Goal: Information Seeking & Learning: Learn about a topic

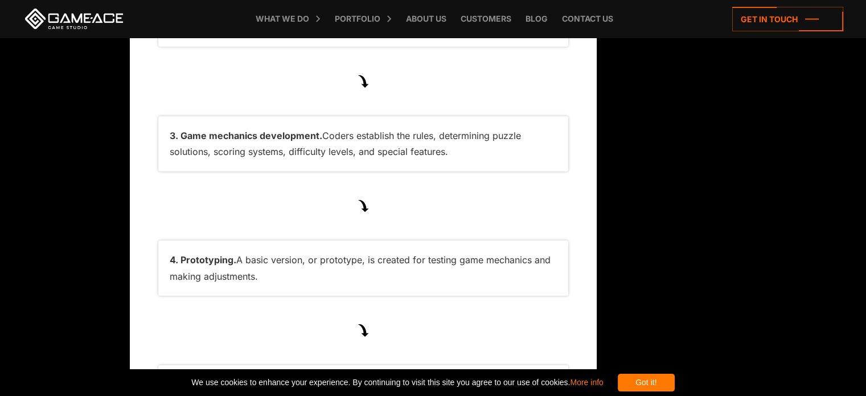
scroll to position [4323, 0]
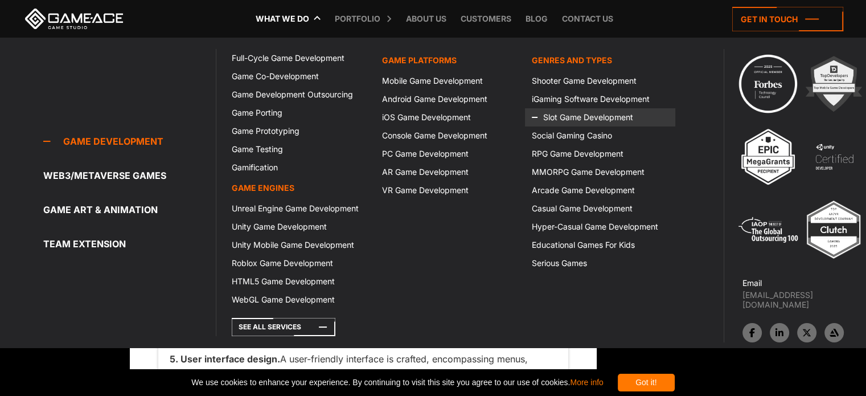
click at [558, 117] on icon at bounding box center [545, 117] width 27 height 18
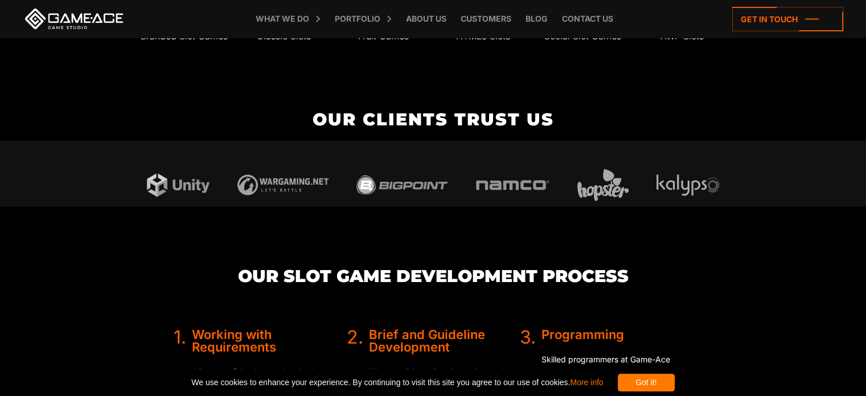
scroll to position [2198, 0]
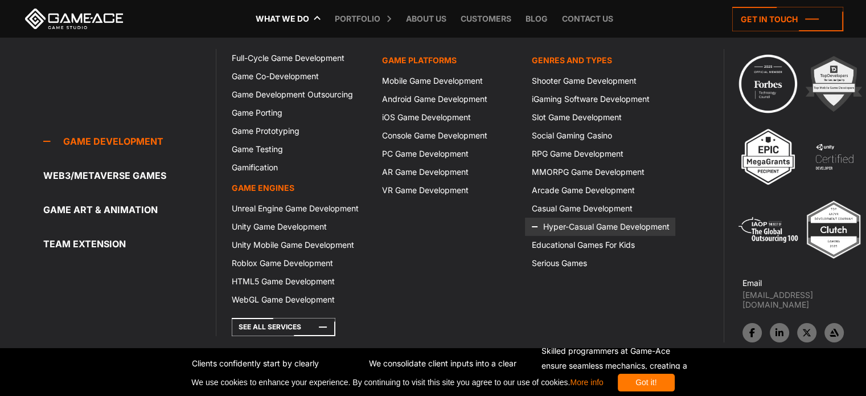
click at [574, 225] on link "Hyper-Casual Game Development" at bounding box center [600, 226] width 150 height 18
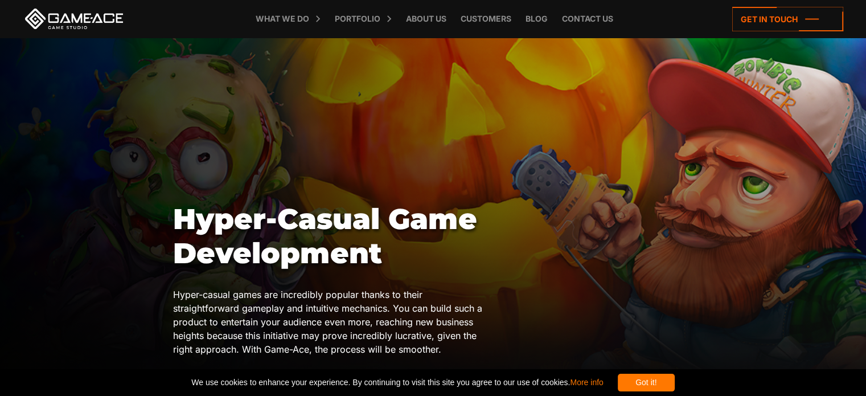
click at [675, 382] on div "Got it!" at bounding box center [646, 382] width 57 height 18
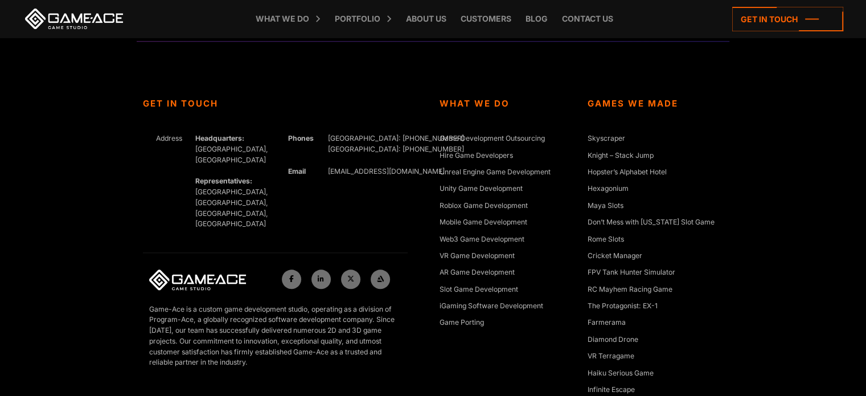
scroll to position [1179, 0]
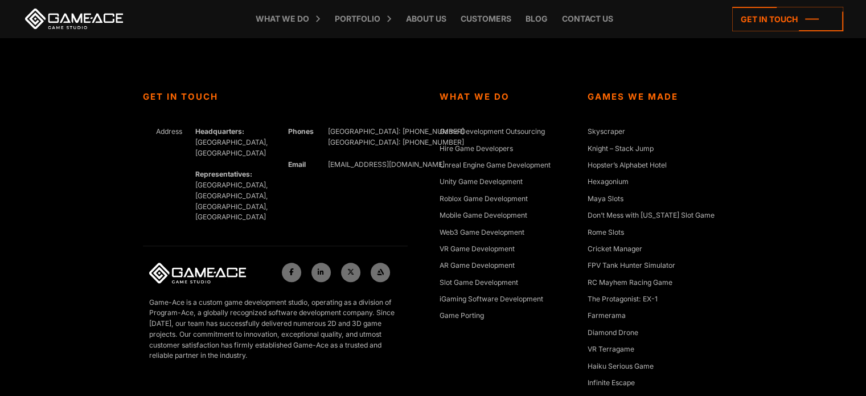
click at [801, 137] on div "Get In Touch Address Headquarters: Nicosia, Cyprus Representatives: Germany, Uk…" at bounding box center [433, 275] width 866 height 482
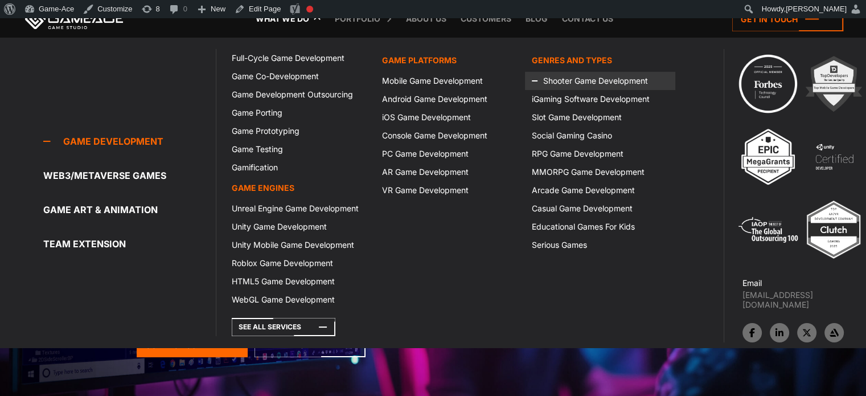
click at [553, 79] on icon at bounding box center [545, 81] width 27 height 18
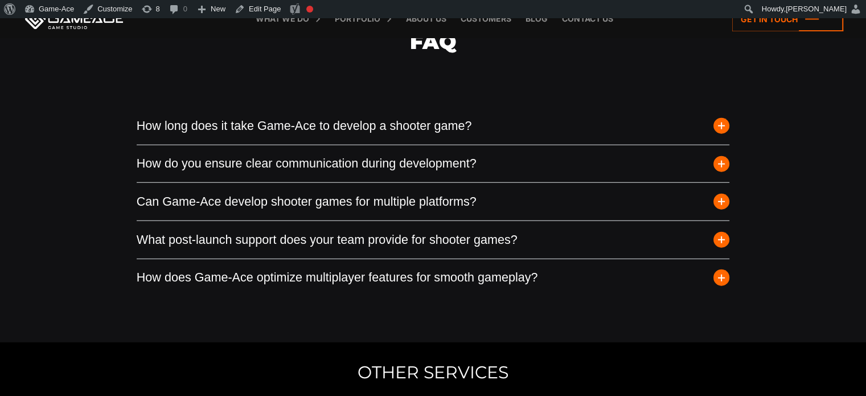
scroll to position [2953, 0]
click at [713, 248] on button "What post-launch support does your team provide for shooter games?" at bounding box center [433, 241] width 593 height 38
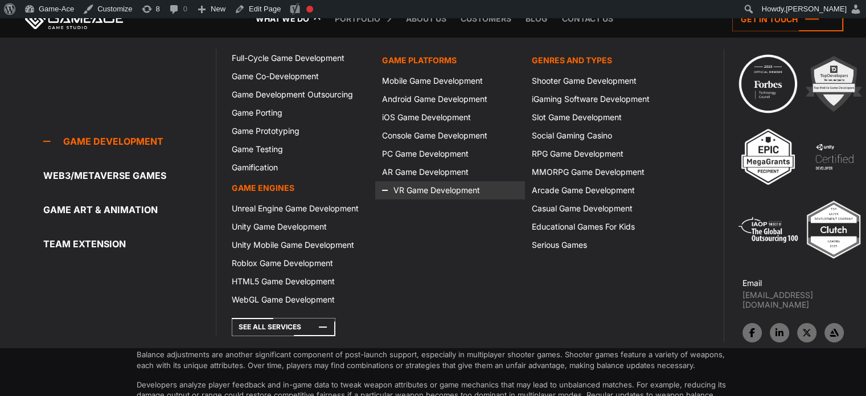
click at [404, 184] on icon at bounding box center [395, 190] width 27 height 18
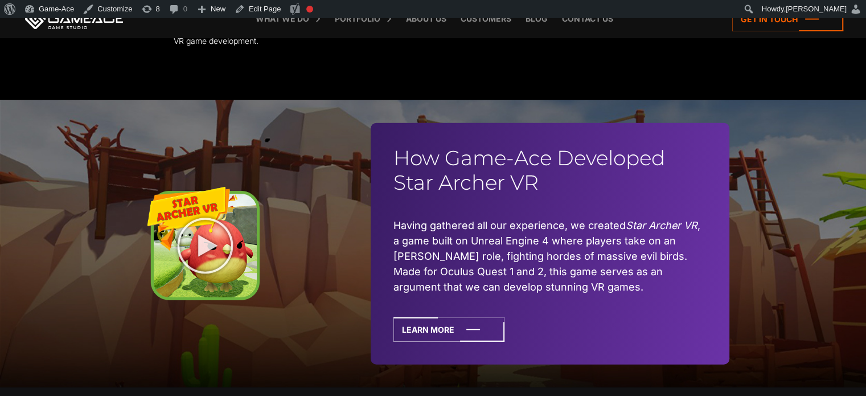
scroll to position [2709, 0]
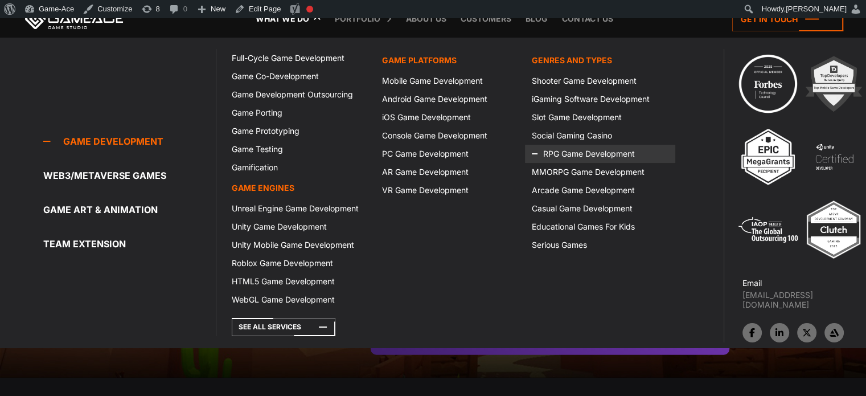
click at [567, 150] on link "RPG Game Development" at bounding box center [600, 154] width 150 height 18
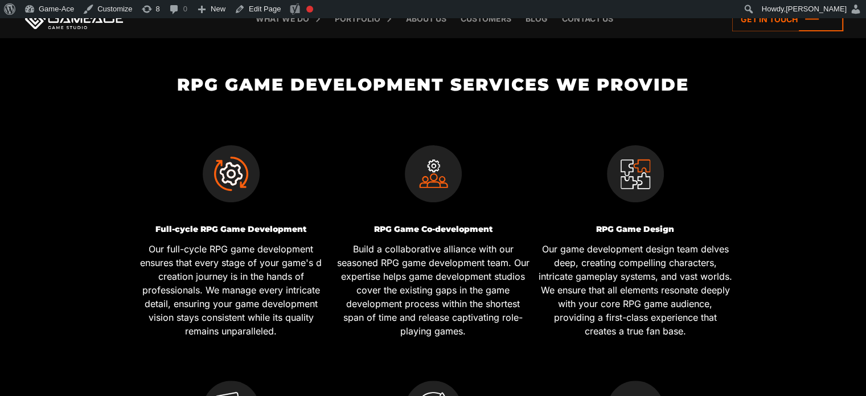
scroll to position [320, 0]
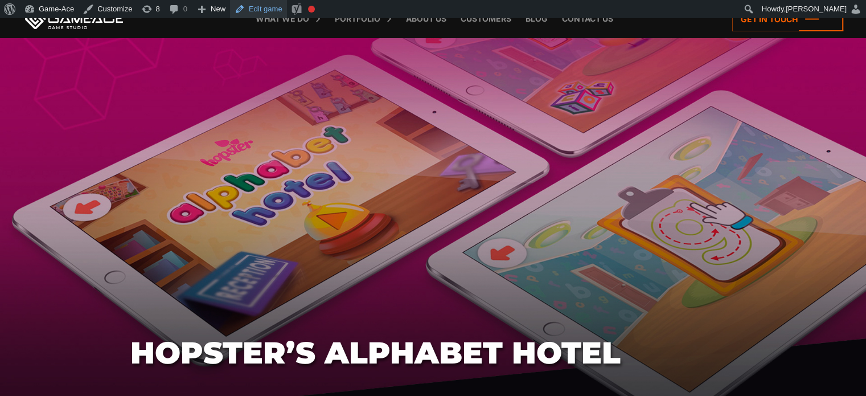
click at [271, 3] on link "Edit game" at bounding box center [258, 9] width 57 height 18
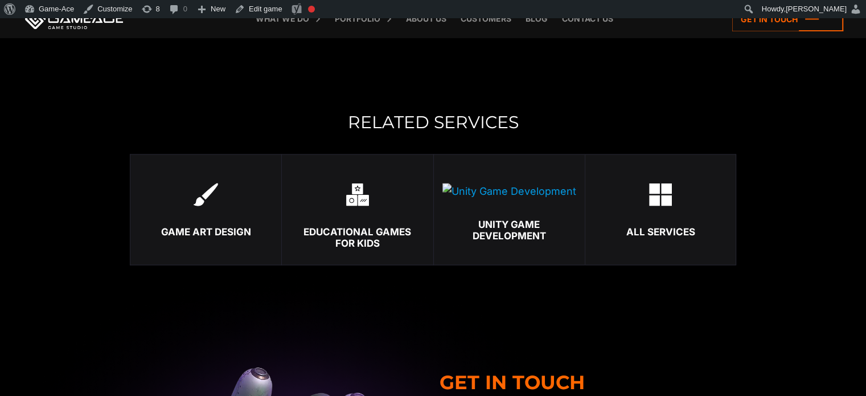
scroll to position [2210, 0]
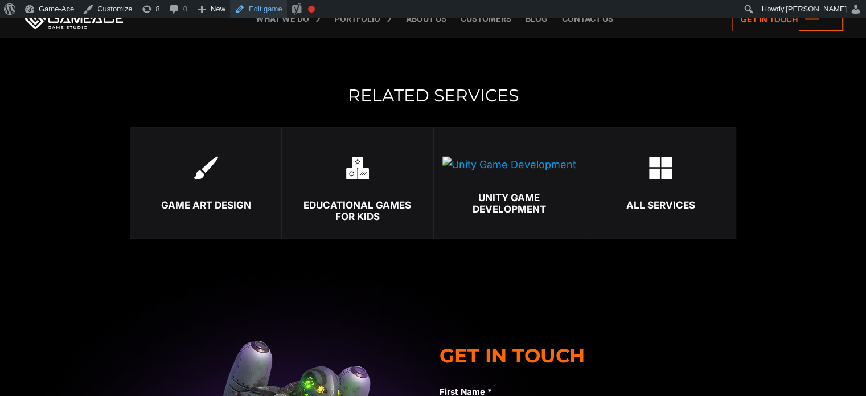
click at [242, 1] on link "Edit game" at bounding box center [258, 9] width 57 height 18
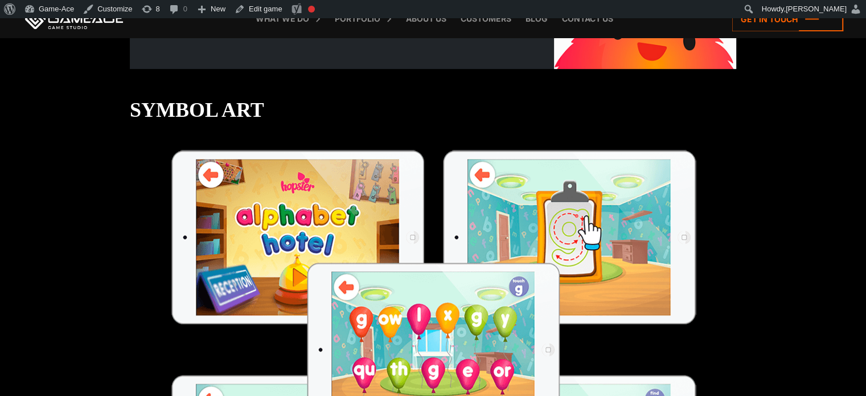
scroll to position [904, 0]
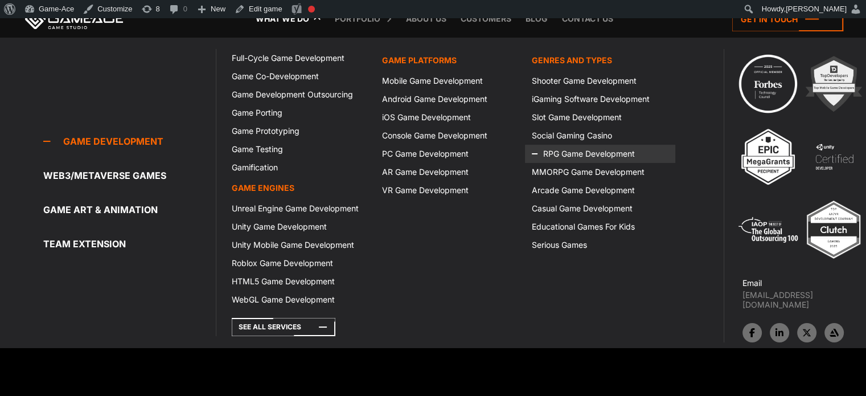
click at [540, 150] on icon at bounding box center [545, 154] width 27 height 18
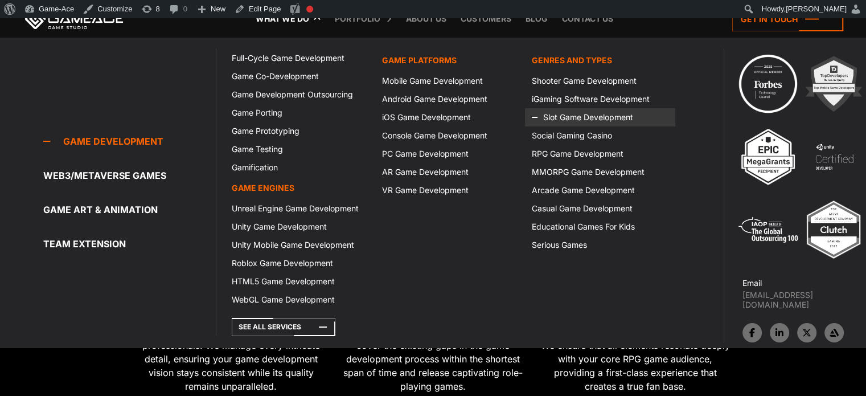
click at [571, 117] on link "Slot Game Development" at bounding box center [600, 117] width 150 height 18
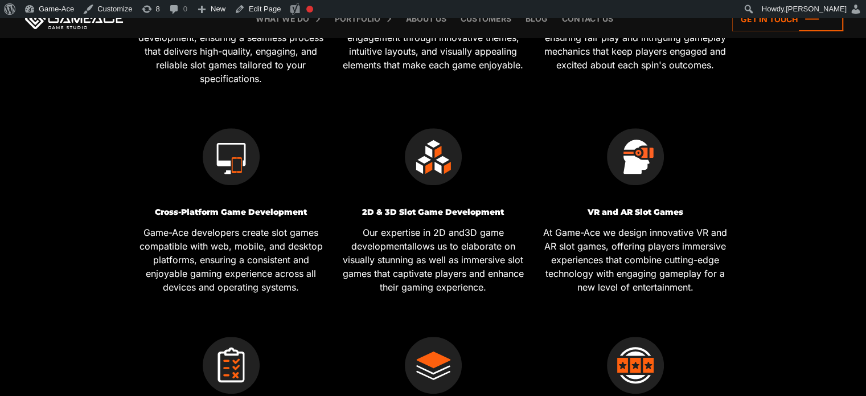
scroll to position [607, 0]
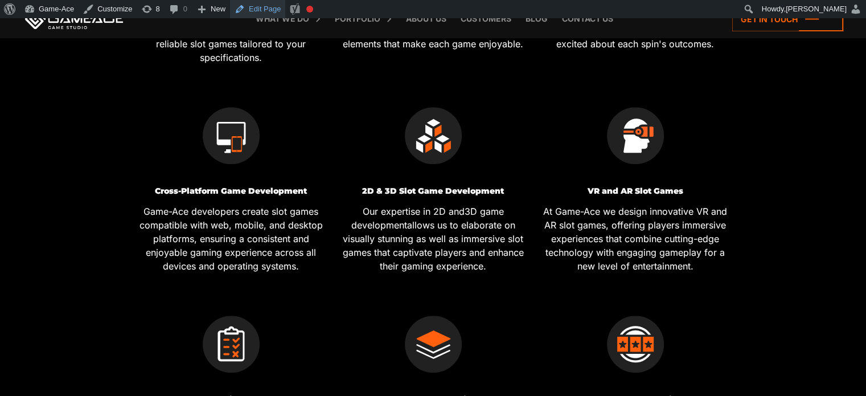
click at [252, 6] on link "Edit Page" at bounding box center [257, 9] width 55 height 18
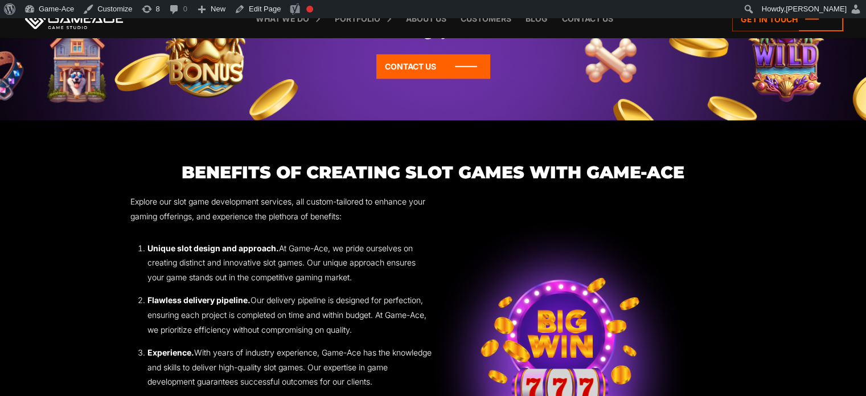
scroll to position [1473, 0]
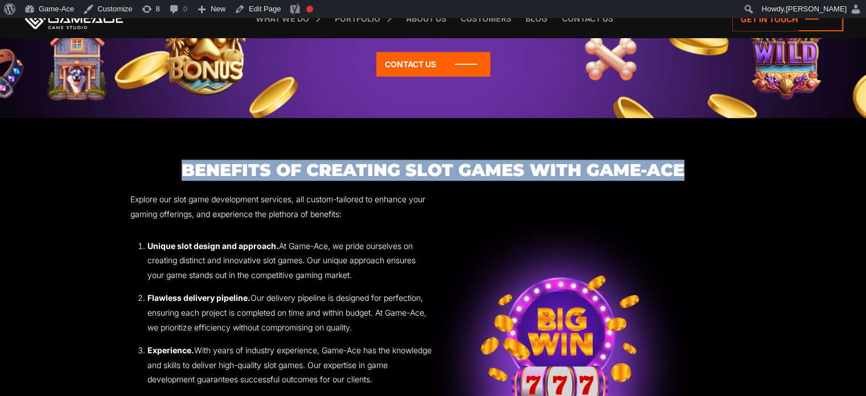
drag, startPoint x: 692, startPoint y: 195, endPoint x: 138, endPoint y: 188, distance: 554.5
click at [138, 179] on h3 "Benefits of Creating Slot Games with Game-Ace" at bounding box center [433, 170] width 606 height 19
copy h3 "Benefits of Creating Slot Games with Game-Ace"
click at [257, 1] on link "Edit Page" at bounding box center [257, 9] width 55 height 18
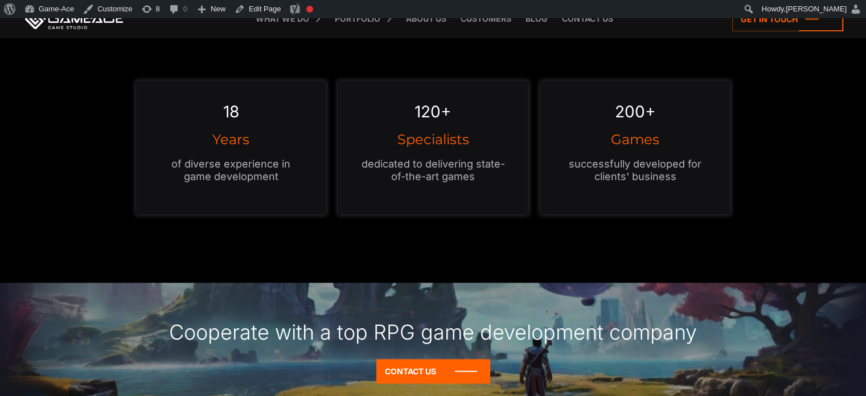
scroll to position [1206, 0]
drag, startPoint x: 289, startPoint y: 176, endPoint x: 166, endPoint y: 156, distance: 124.6
click at [166, 156] on div "18 Years of diverse experience in game development" at bounding box center [231, 147] width 190 height 133
copy p "of diverse experience in game development"
drag, startPoint x: 481, startPoint y: 174, endPoint x: 363, endPoint y: 163, distance: 118.9
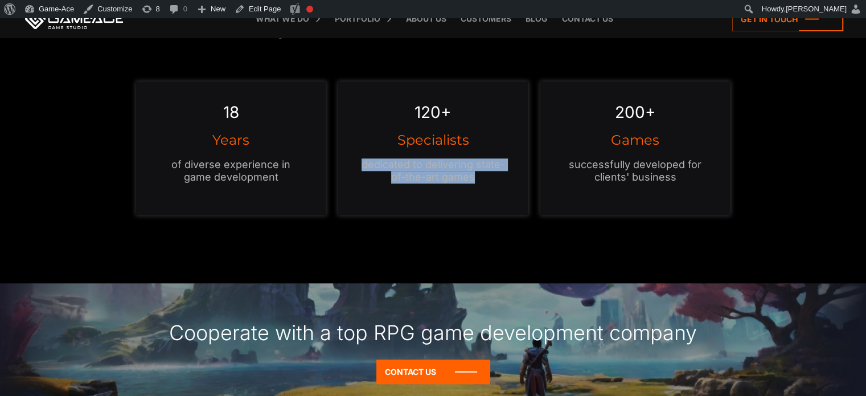
click at [363, 163] on p "dedicated to delivering state-of-the-art games" at bounding box center [433, 170] width 144 height 25
copy p "dedicated to delivering state-of-the-art games"
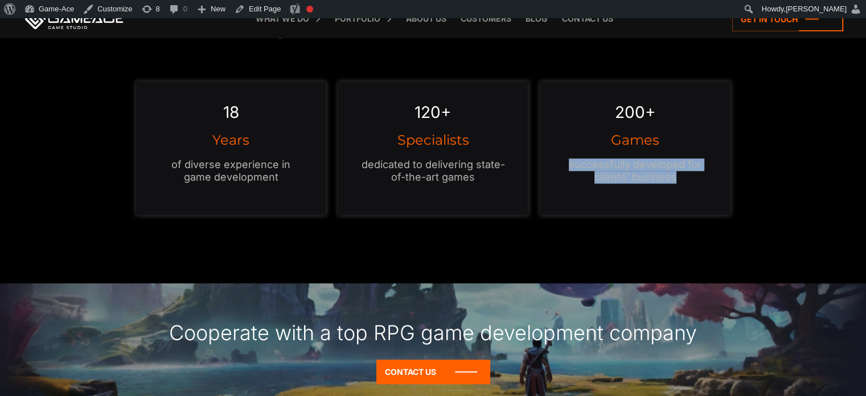
drag, startPoint x: 682, startPoint y: 179, endPoint x: 565, endPoint y: 161, distance: 118.7
click at [565, 161] on p "successfully developed for clients' business" at bounding box center [635, 170] width 144 height 25
copy p "successfully developed for clients' business"
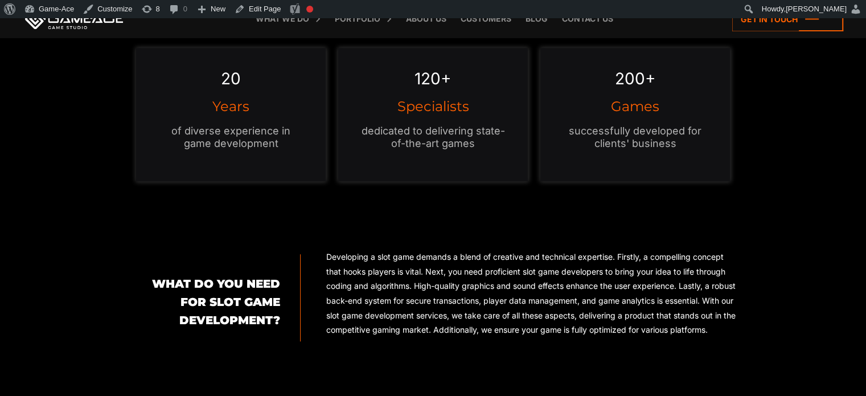
scroll to position [1145, 0]
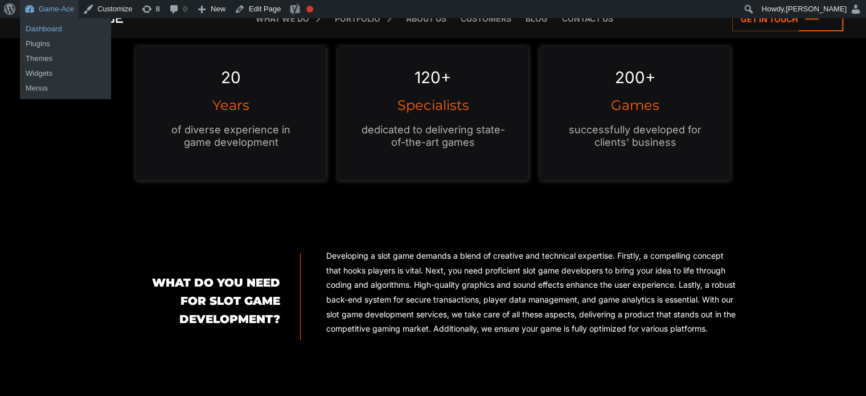
click at [44, 26] on link "Dashboard" at bounding box center [65, 29] width 91 height 15
